Goal: Task Accomplishment & Management: Manage account settings

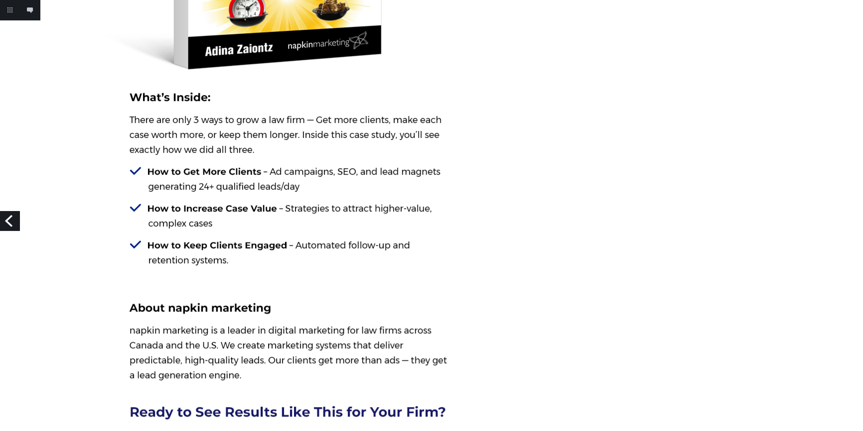
scroll to position [633, 0]
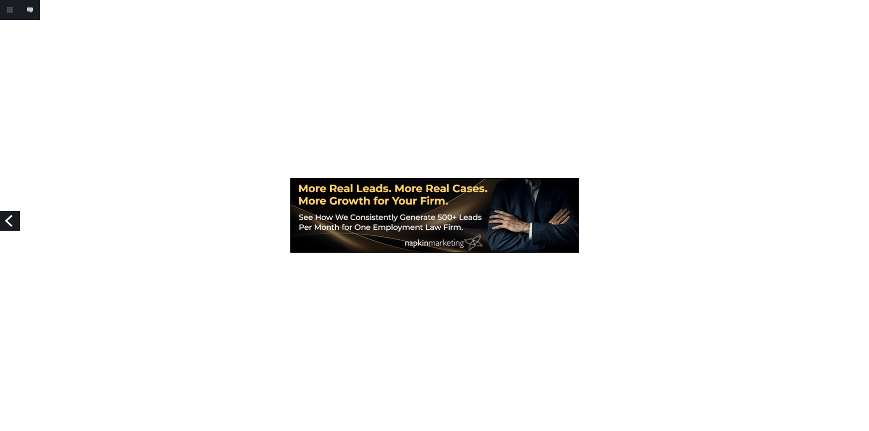
click at [9, 218] on link "Previous" at bounding box center [10, 221] width 20 height 20
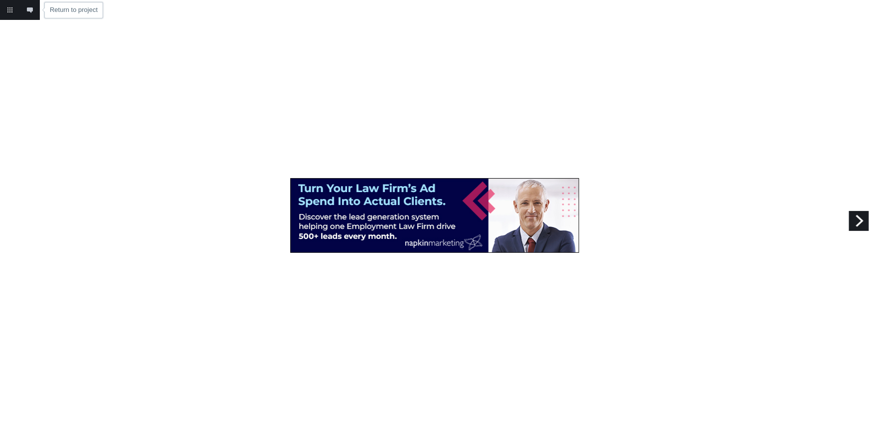
click at [6, 10] on link "Return to project" at bounding box center [10, 10] width 20 height 20
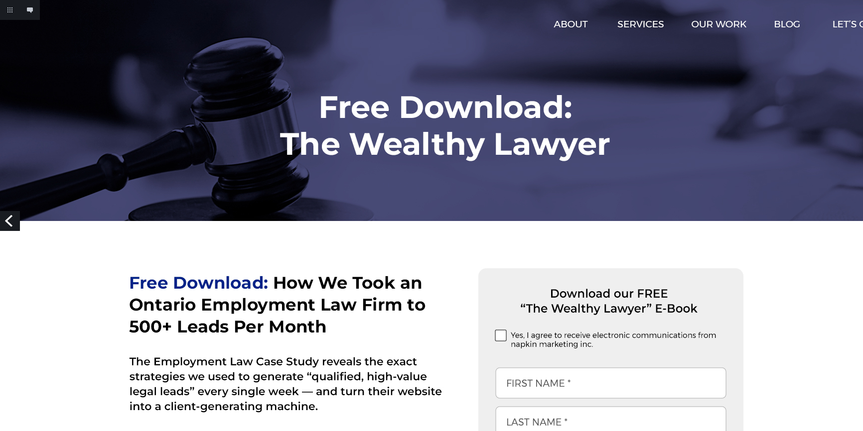
scroll to position [633, 0]
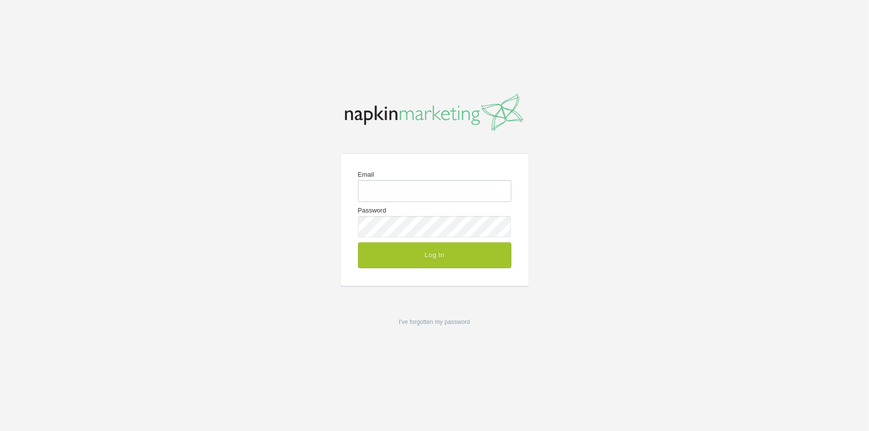
type input "[PERSON_NAME][EMAIL_ADDRESS][DOMAIN_NAME]"
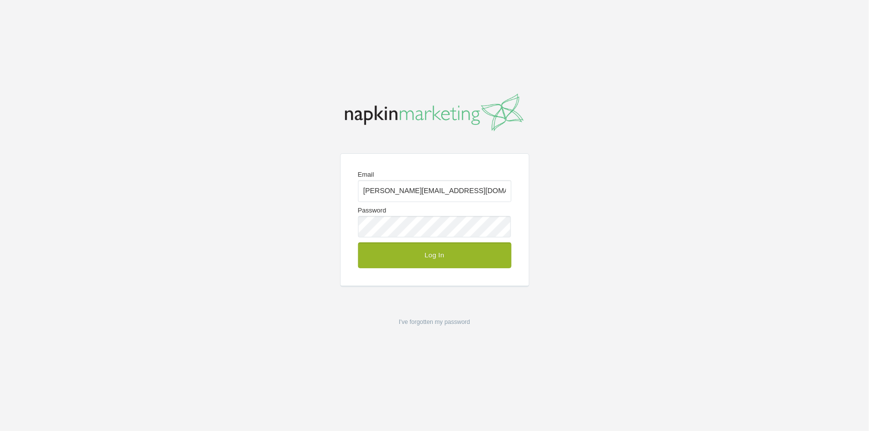
click at [409, 250] on button "Log In" at bounding box center [434, 256] width 153 height 26
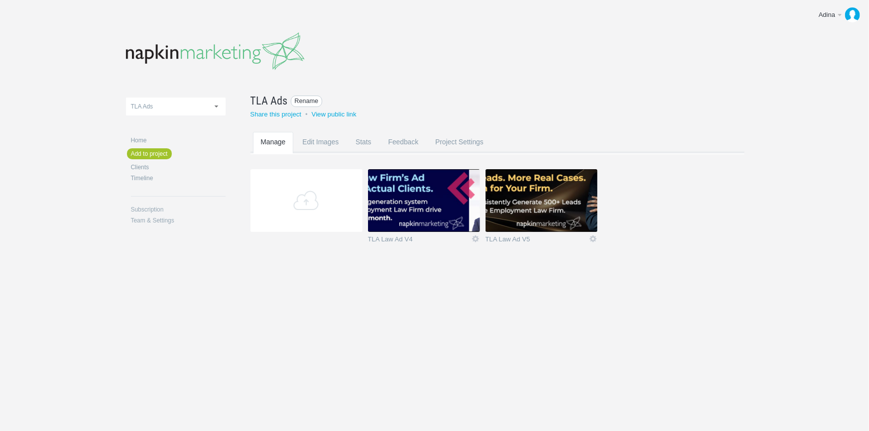
click at [302, 101] on span "Rename" at bounding box center [307, 101] width 32 height 11
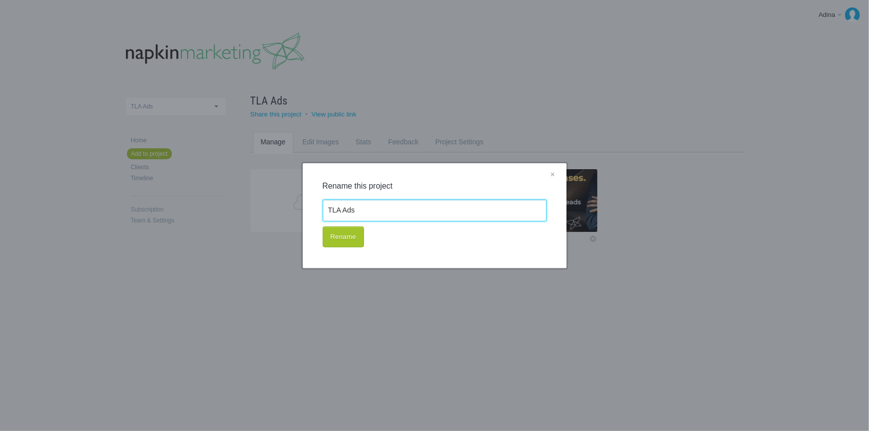
click at [329, 208] on input "TLA Ads" at bounding box center [435, 211] width 224 height 22
type input "NM TLA Ads"
click at [345, 238] on button "Rename" at bounding box center [343, 237] width 41 height 21
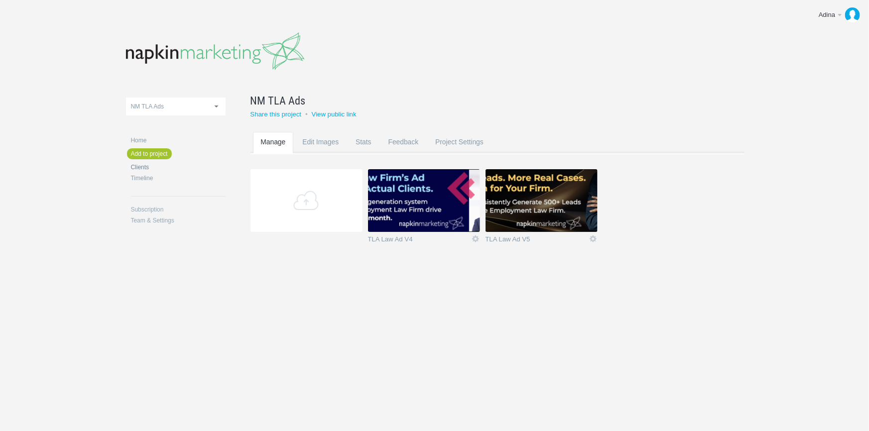
click at [138, 169] on link "Clients" at bounding box center [178, 167] width 95 height 6
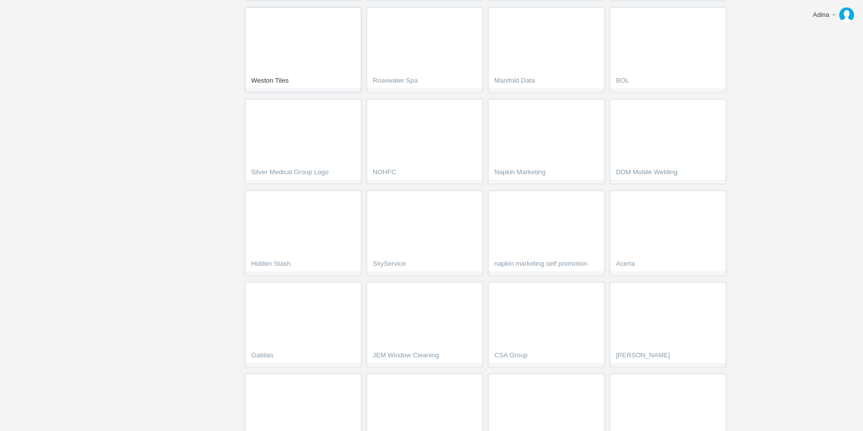
scroll to position [498, 0]
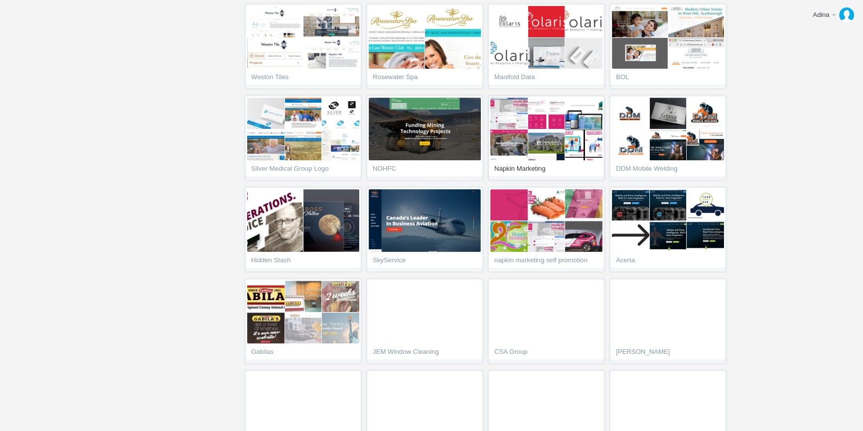
click at [507, 162] on link "Napkin Marketing" at bounding box center [546, 138] width 116 height 85
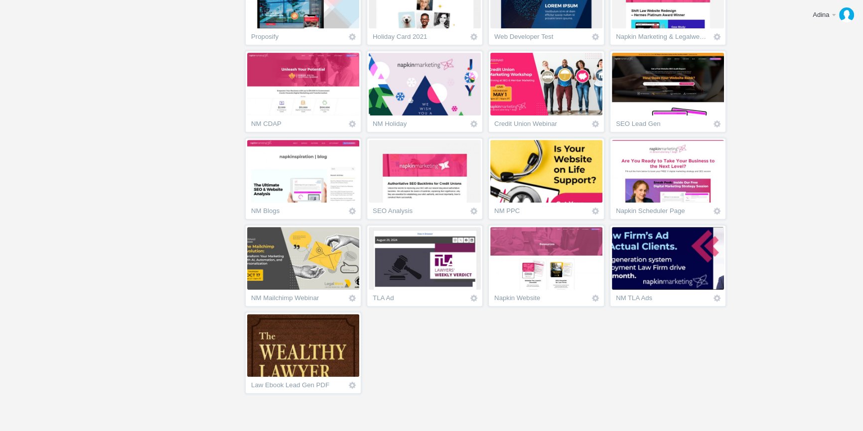
scroll to position [478, 0]
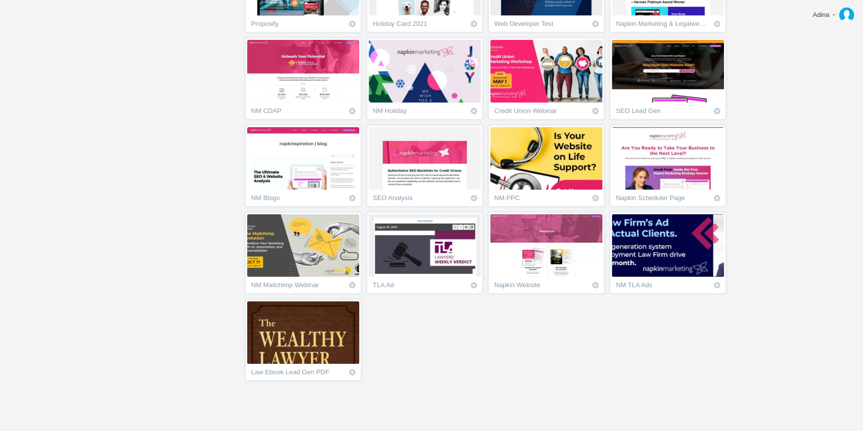
click at [481, 264] on img at bounding box center [425, 245] width 112 height 63
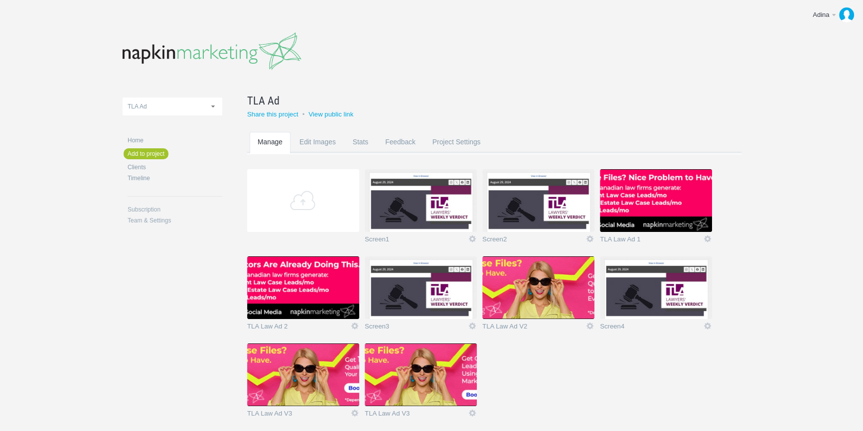
click at [556, 289] on img at bounding box center [538, 287] width 112 height 63
